Goal: Book appointment/travel/reservation

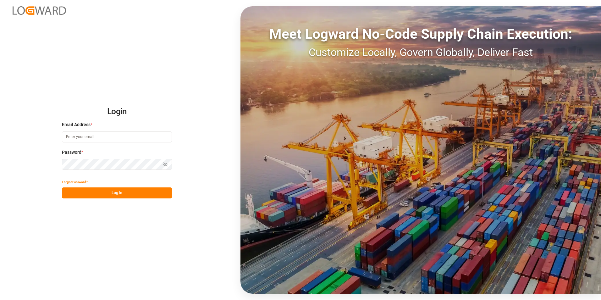
type input "[EMAIL_ADDRESS][DOMAIN_NAME]"
click at [128, 193] on button "Log In" at bounding box center [117, 192] width 110 height 11
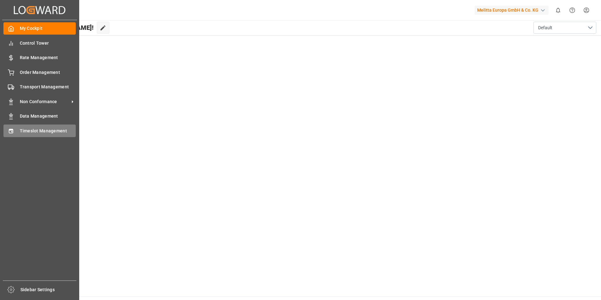
click at [37, 128] on span "Timeslot Management" at bounding box center [48, 131] width 56 height 7
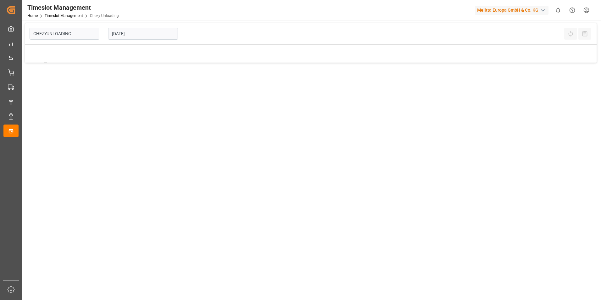
type input "Chezy Unloading"
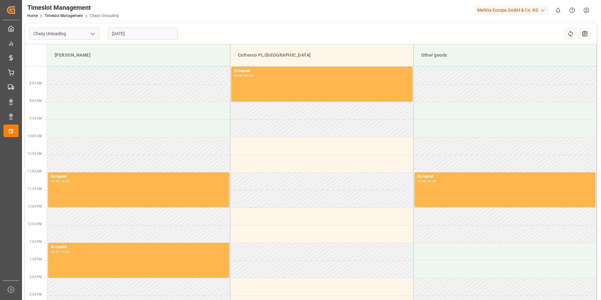
click at [142, 33] on input "[DATE]" at bounding box center [143, 34] width 70 height 12
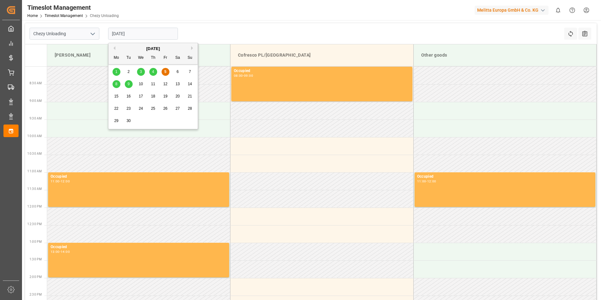
click at [129, 83] on span "9" at bounding box center [129, 84] width 2 height 4
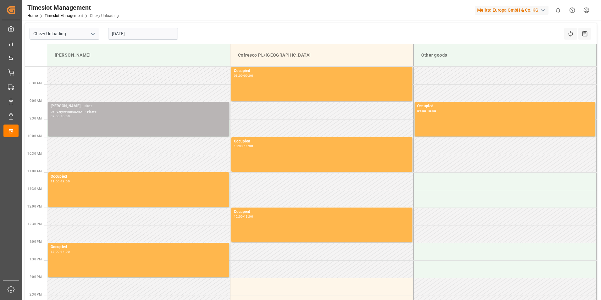
click at [208, 108] on div "[PERSON_NAME] - skat" at bounding box center [139, 106] width 176 height 6
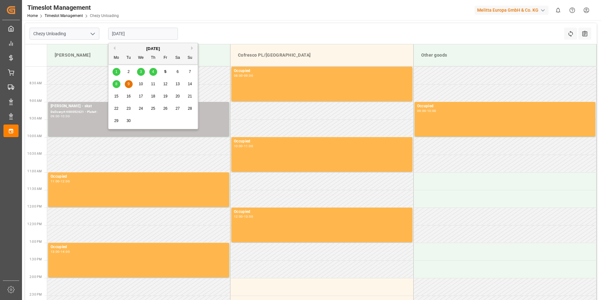
click at [129, 37] on input "[DATE]" at bounding box center [143, 34] width 70 height 12
click at [120, 82] on div "8" at bounding box center [116, 84] width 8 height 8
type input "[DATE]"
